Goal: Information Seeking & Learning: Find specific page/section

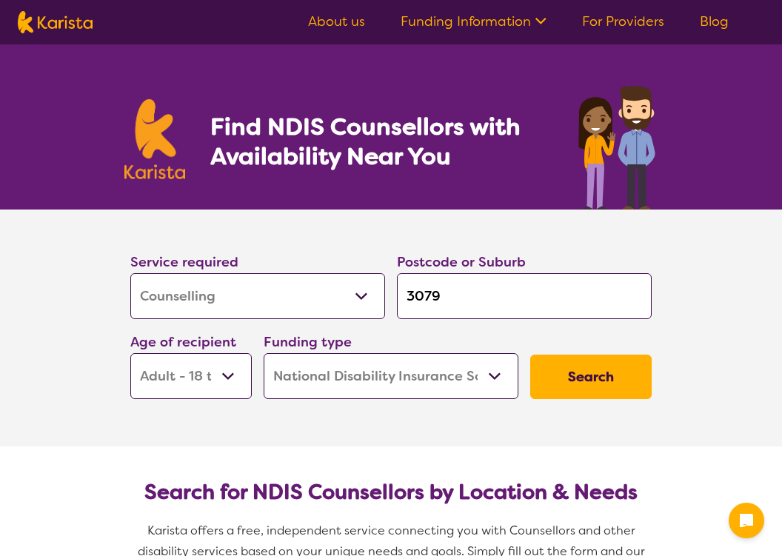
select select "Counselling"
select select "AD"
select select "NDIS"
select select "Counselling"
select select "AD"
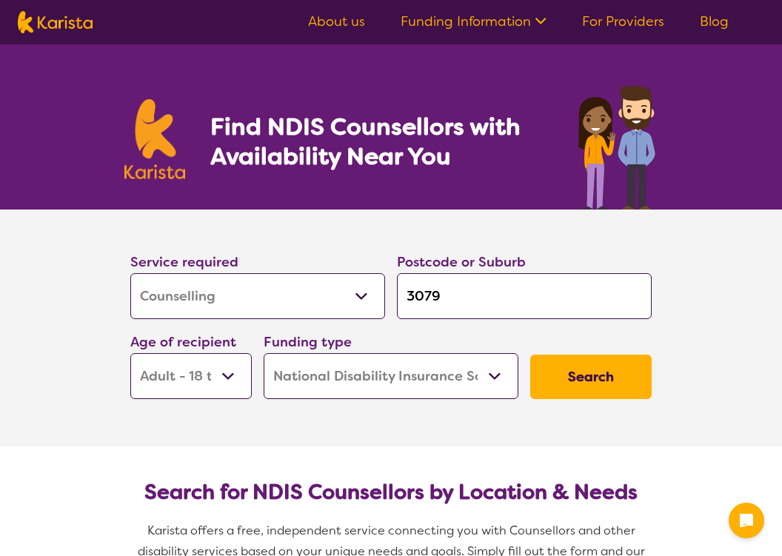
select select "NDIS"
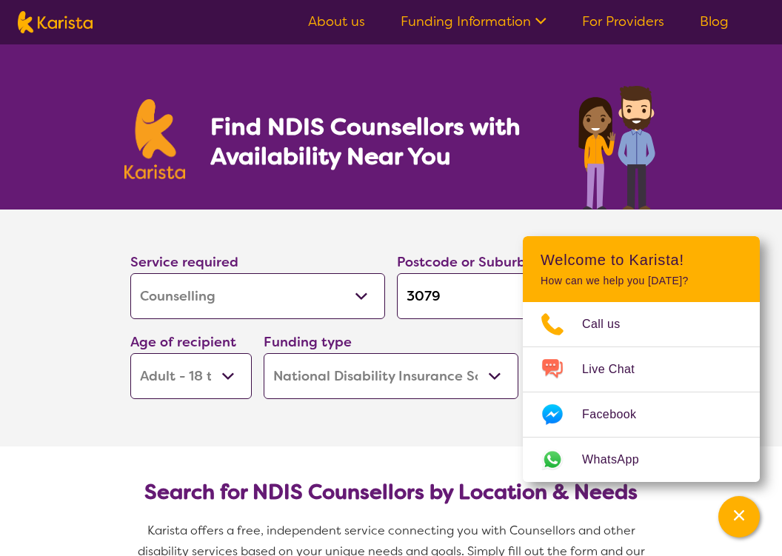
select select "[MEDICAL_DATA]"
click at [456, 300] on input "3079" at bounding box center [524, 296] width 255 height 46
type input "307"
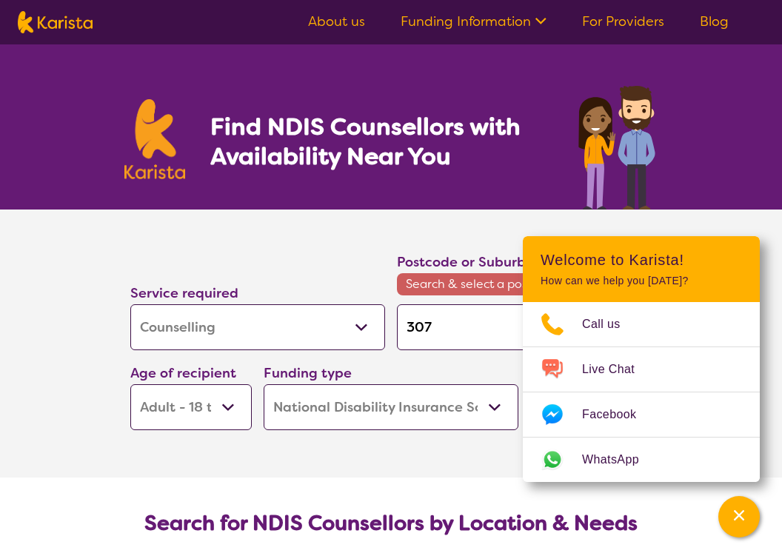
type input "30"
type input "3"
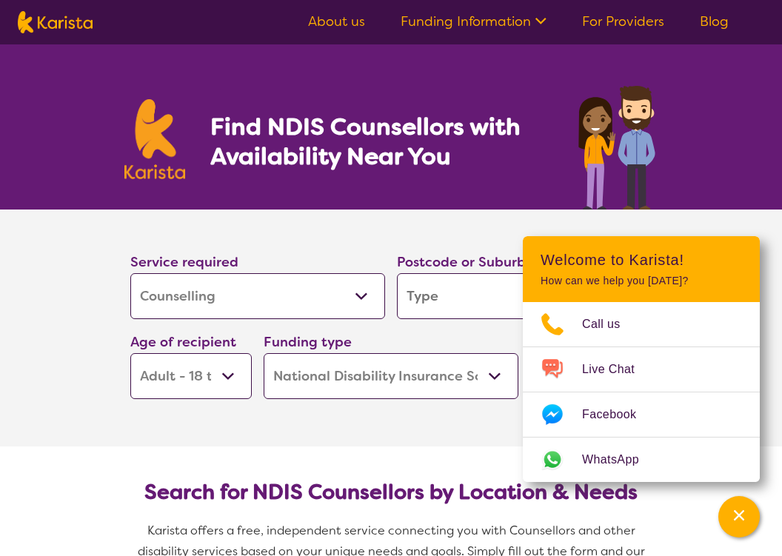
paste input "St Leonards VIC 3223"
type input "St Leonards VIC 3223"
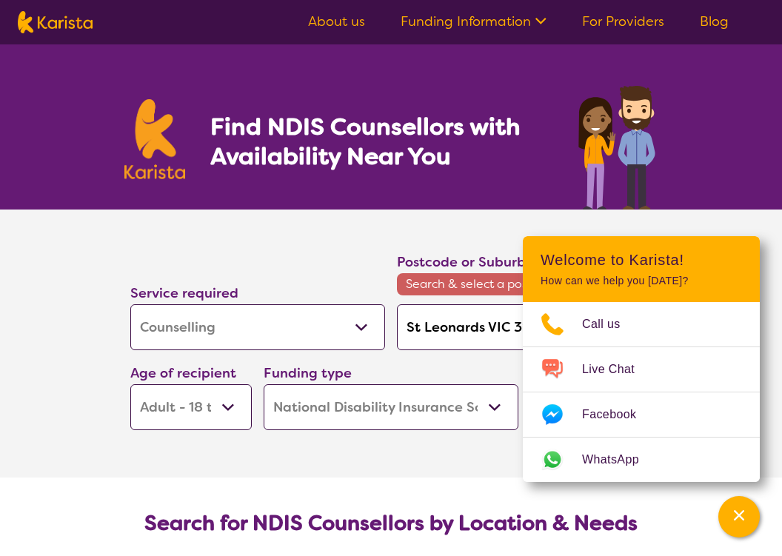
type input "St Leonards VIC 3223"
click at [496, 374] on div "Funding type Home Care Package (HCP) National Disability Insurance Scheme (NDIS…" at bounding box center [391, 396] width 255 height 68
click at [743, 517] on icon "Channel Menu" at bounding box center [739, 515] width 10 height 10
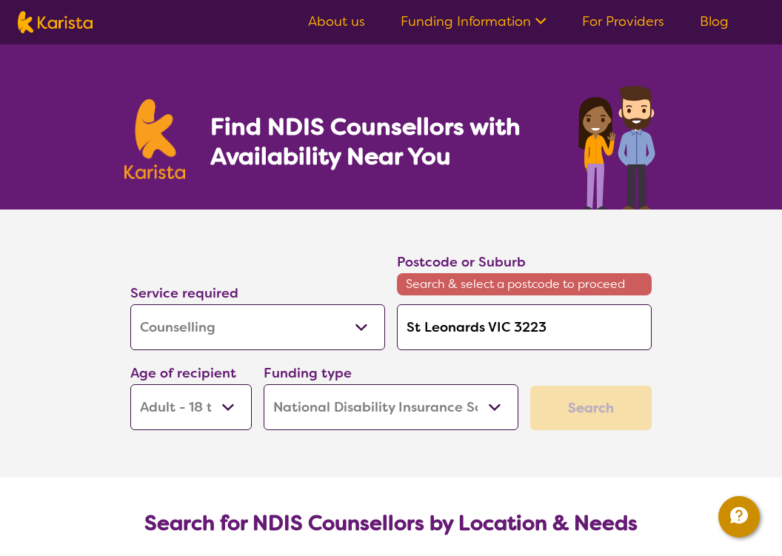
select select "CH"
drag, startPoint x: 579, startPoint y: 319, endPoint x: 592, endPoint y: 319, distance: 13.3
click at [579, 319] on input "St Leonards VIC 3223" at bounding box center [524, 327] width 255 height 46
type input "St Leonards VIC 322"
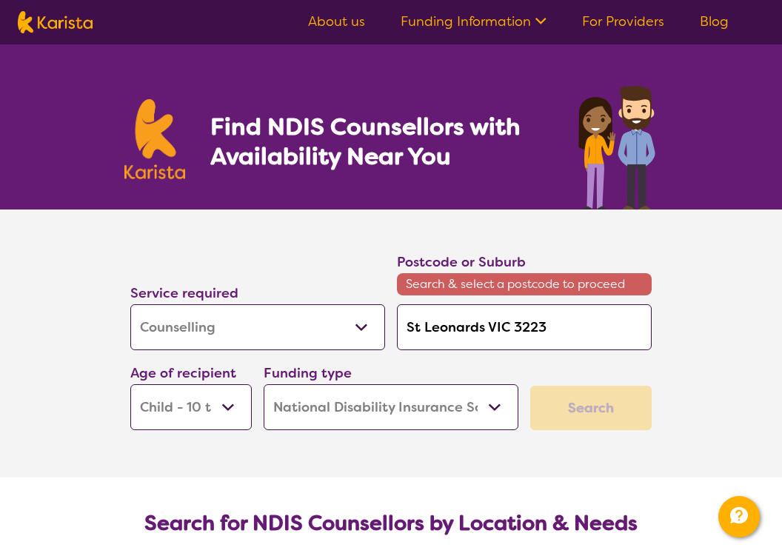
type input "St Leonards VIC 322"
type input "St Leonards VIC 32"
type input "St Leonards VIC 3"
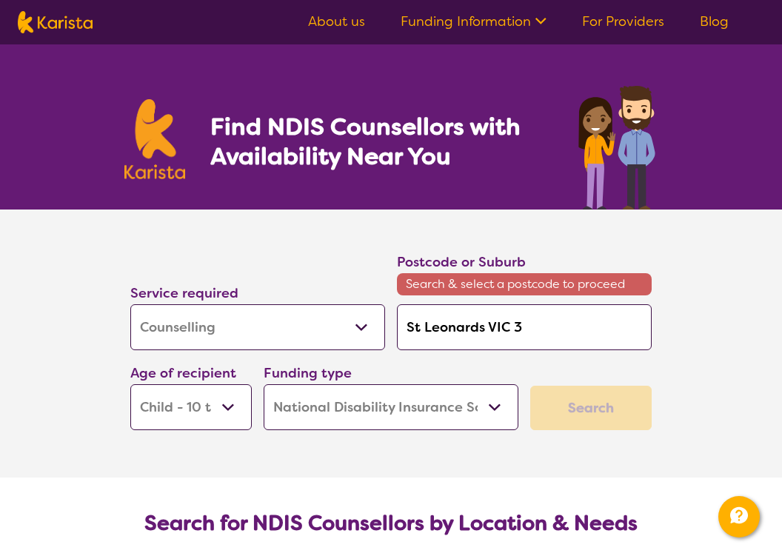
type input "St Leonards VIC"
type input "St Leonards VI"
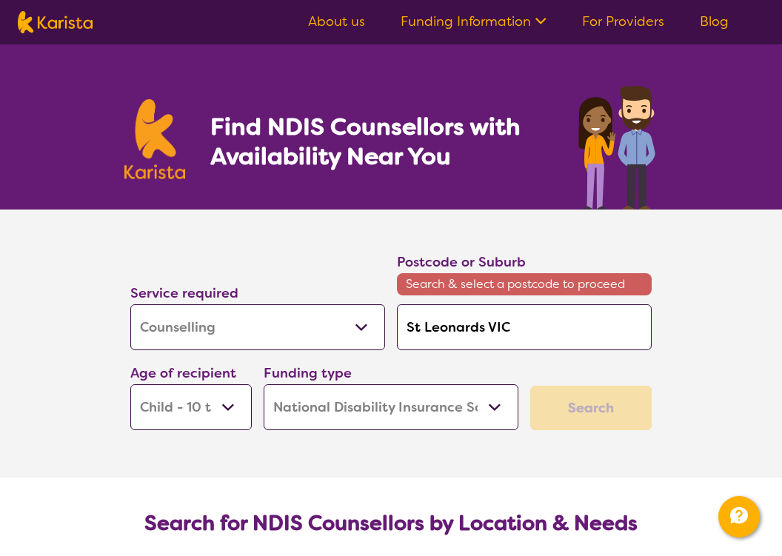
type input "St Leonards VI"
type input "St Leonards V"
type input "St Leonards"
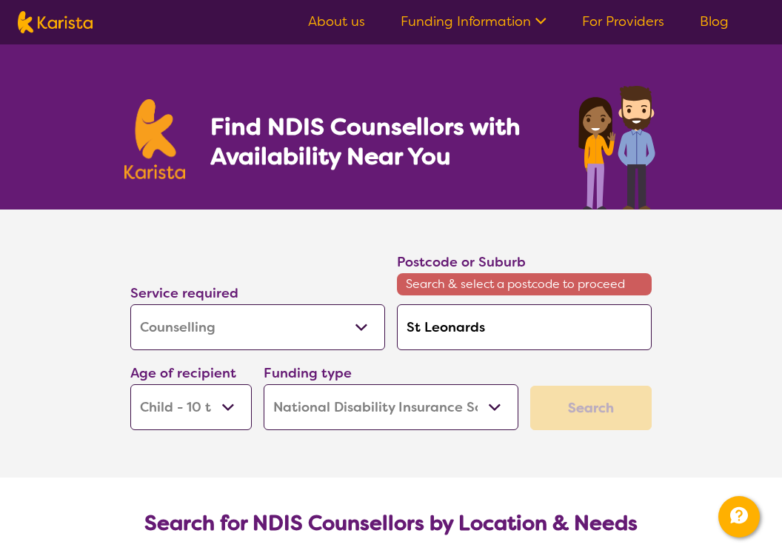
type input "St Leonards"
type input "St [PERSON_NAME]"
type input "St Leonar"
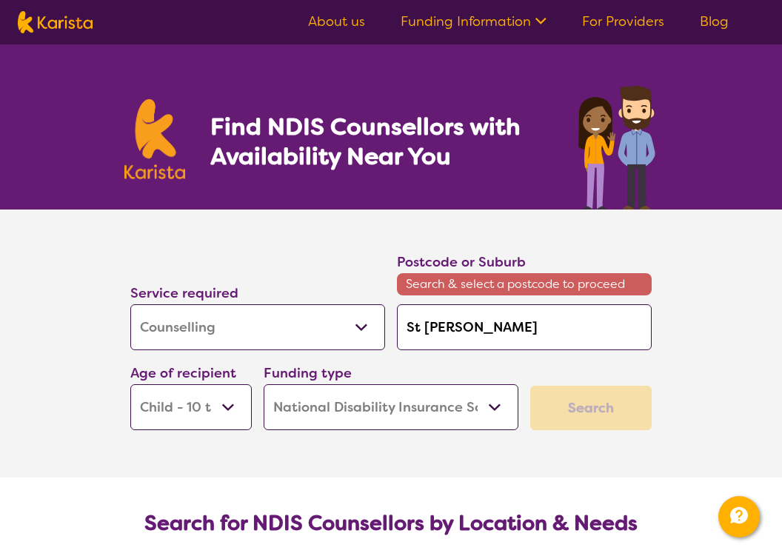
type input "St Leonar"
type input "St [PERSON_NAME]"
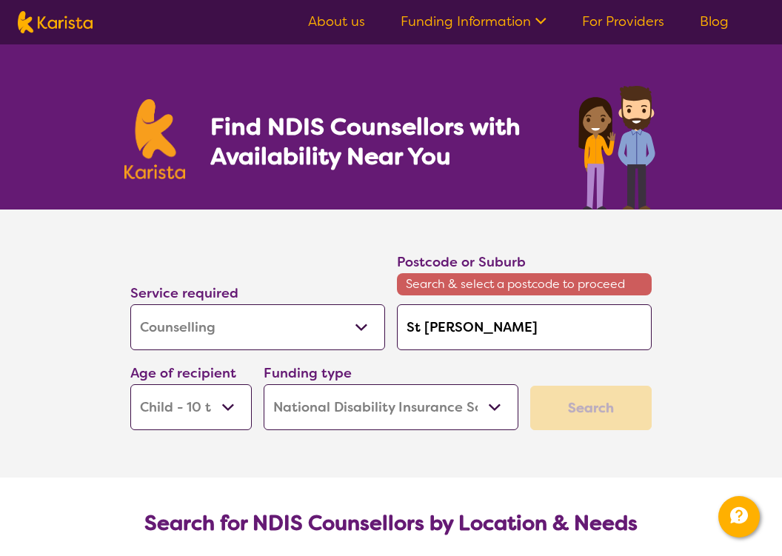
type input "St [PERSON_NAME]"
type input "St Le"
type input "St L"
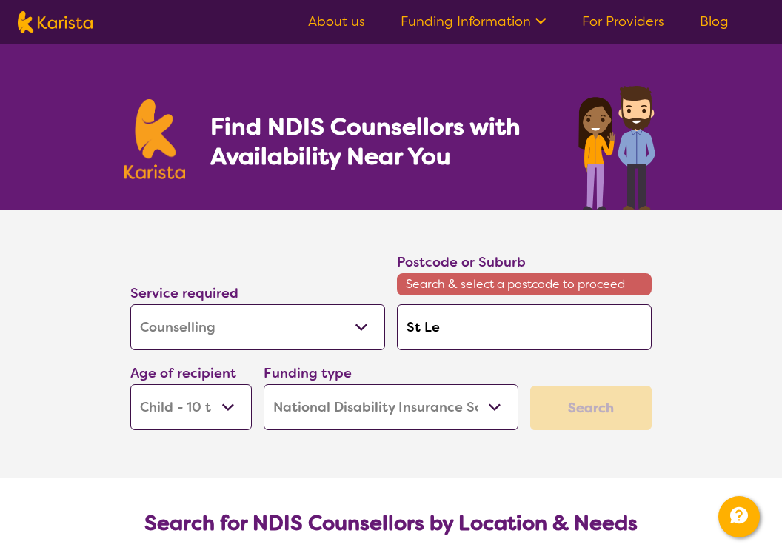
type input "St L"
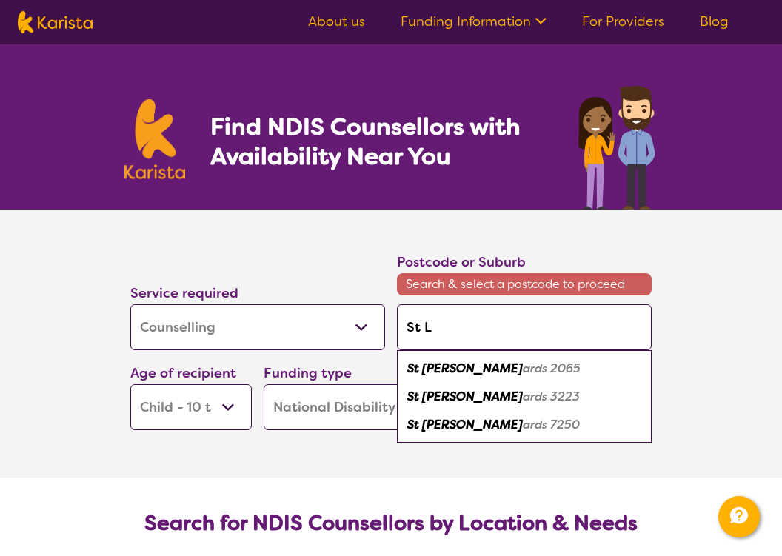
type input "St"
type input "S"
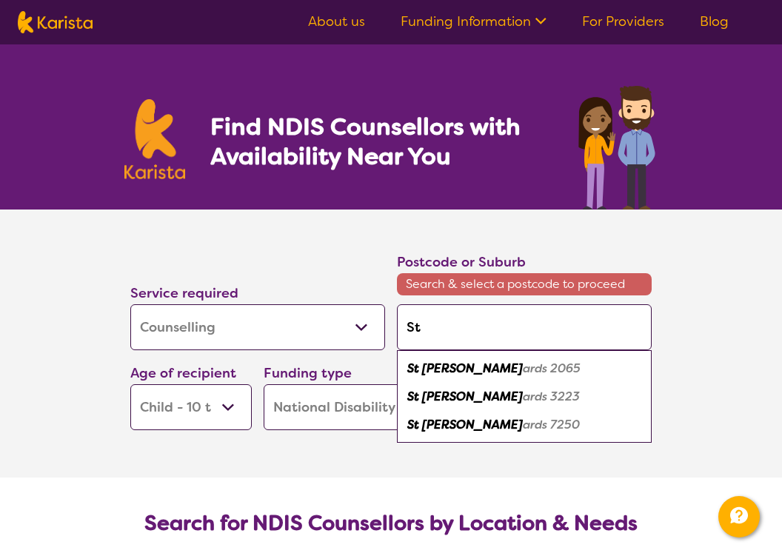
type input "S"
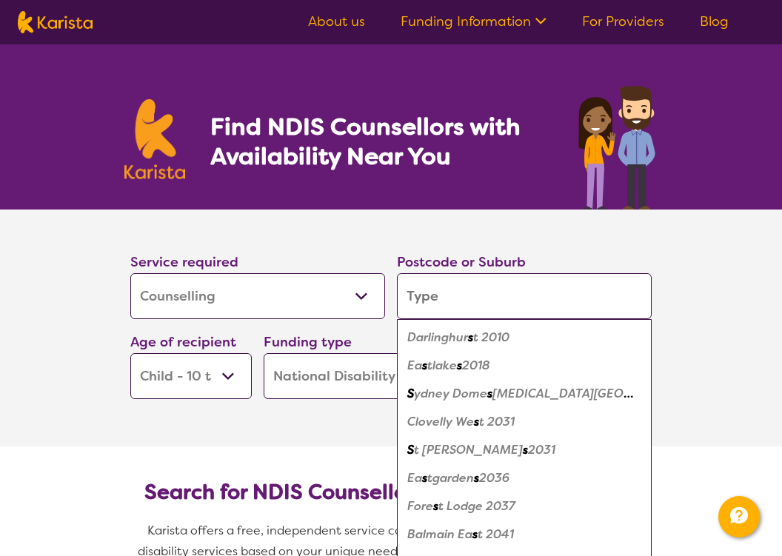
type input "3"
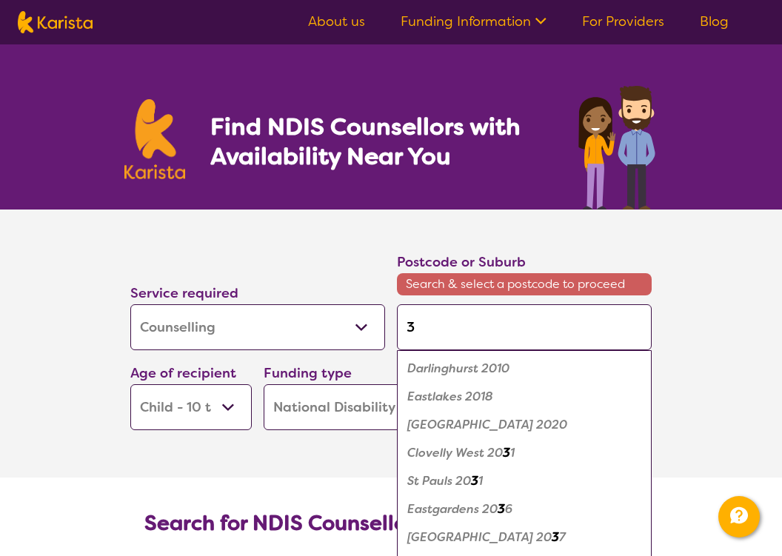
type input "32"
type input "322"
type input "3223"
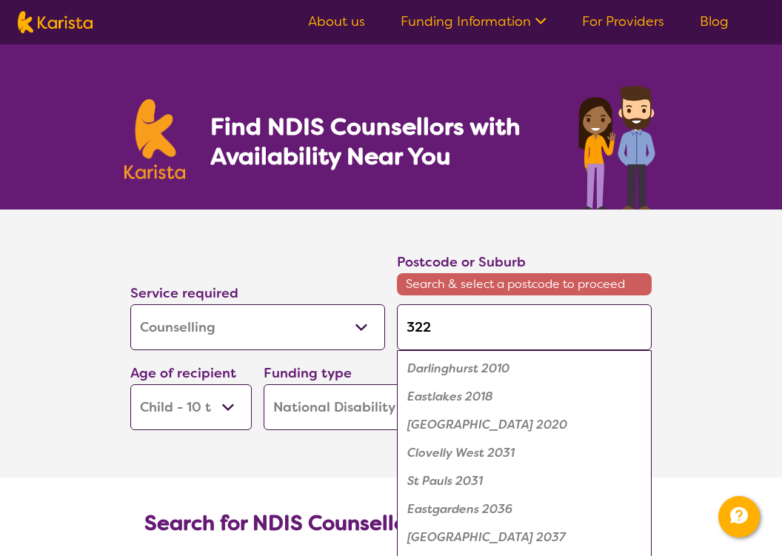
type input "3223"
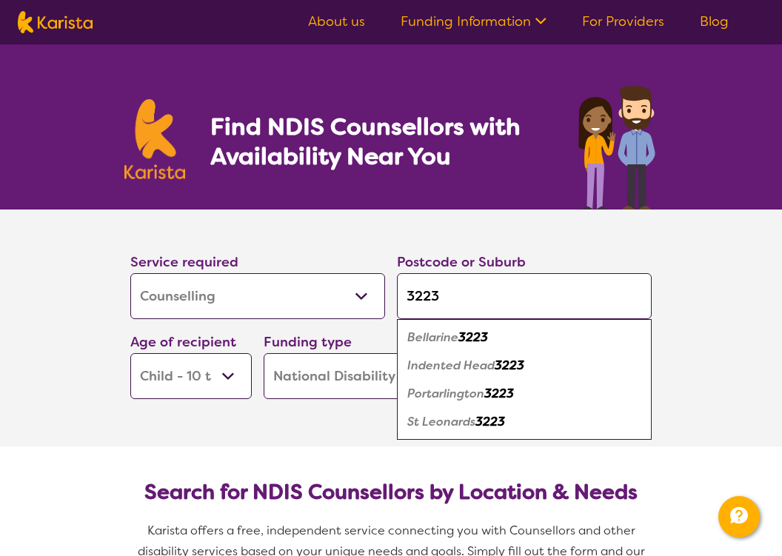
type input "3223"
click at [455, 425] on em "St Leonards" at bounding box center [441, 422] width 68 height 16
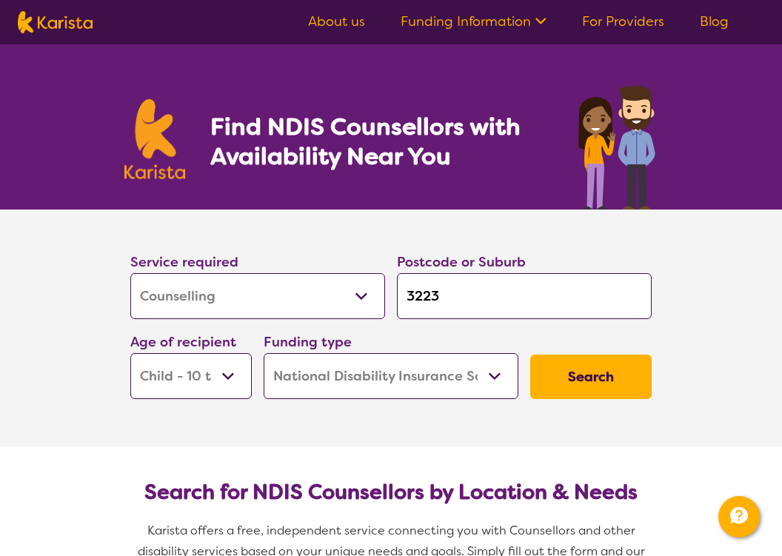
click at [594, 378] on button "Search" at bounding box center [590, 377] width 121 height 44
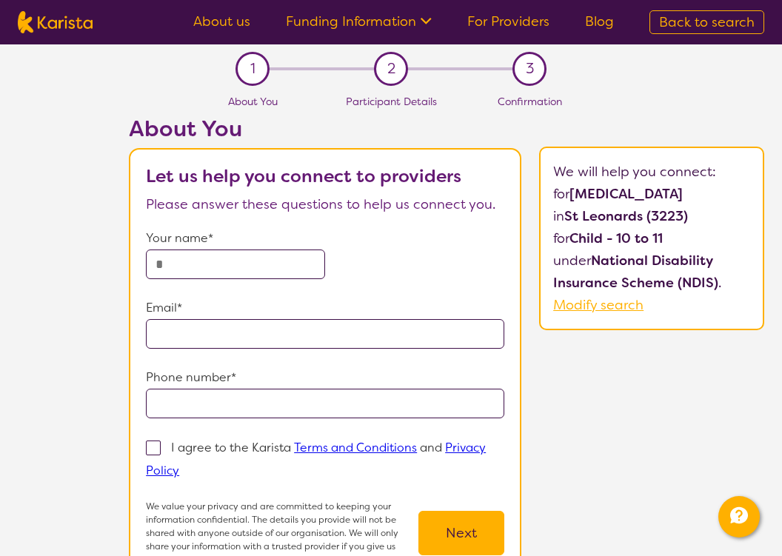
click at [523, 27] on link "For Providers" at bounding box center [508, 22] width 82 height 18
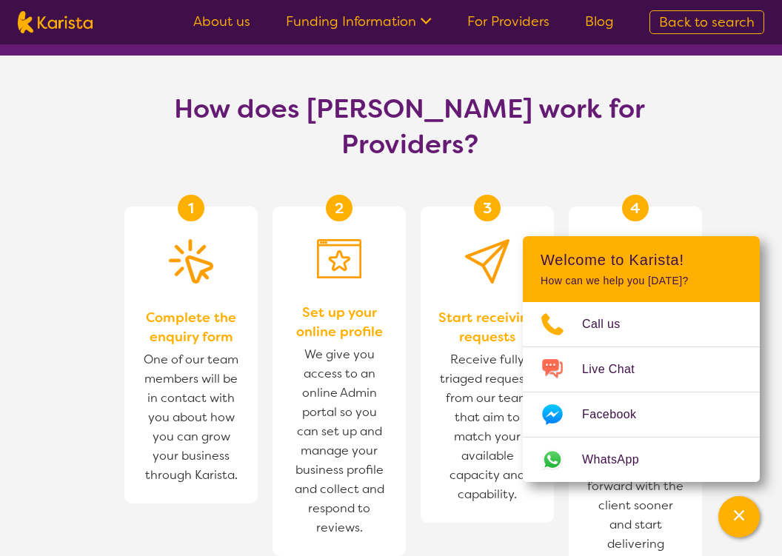
scroll to position [829, 0]
